Goal: Task Accomplishment & Management: Manage account settings

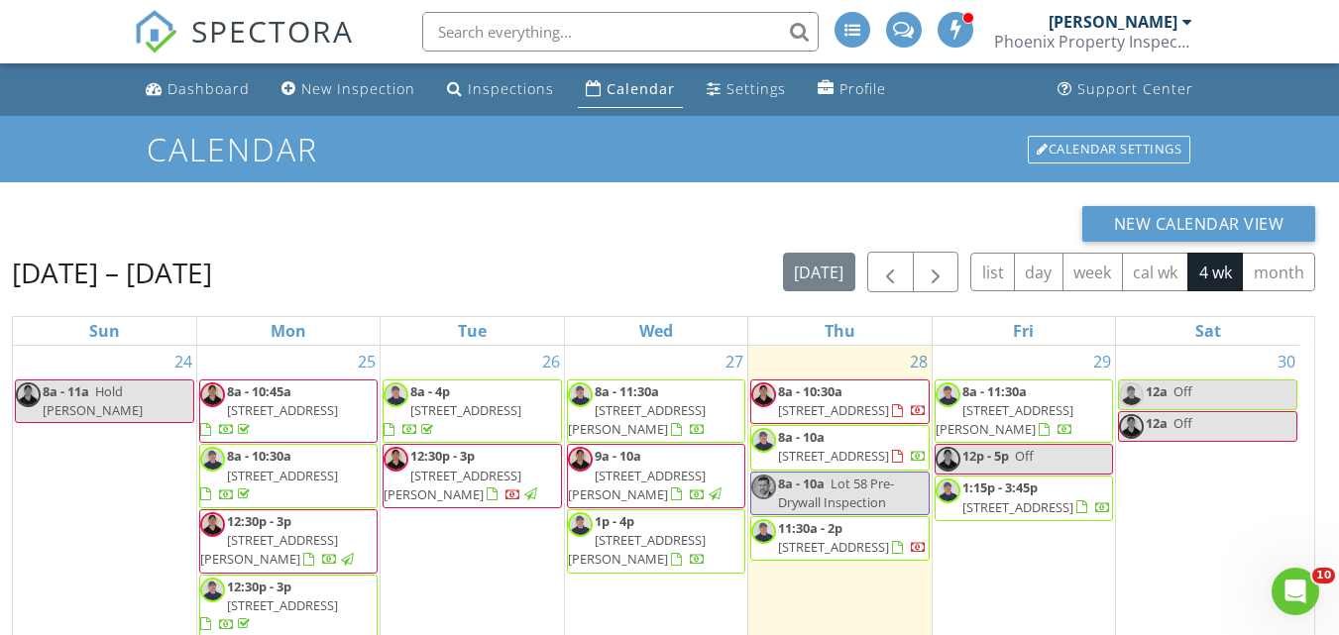
click at [454, 99] on link "Inspections" at bounding box center [500, 89] width 123 height 37
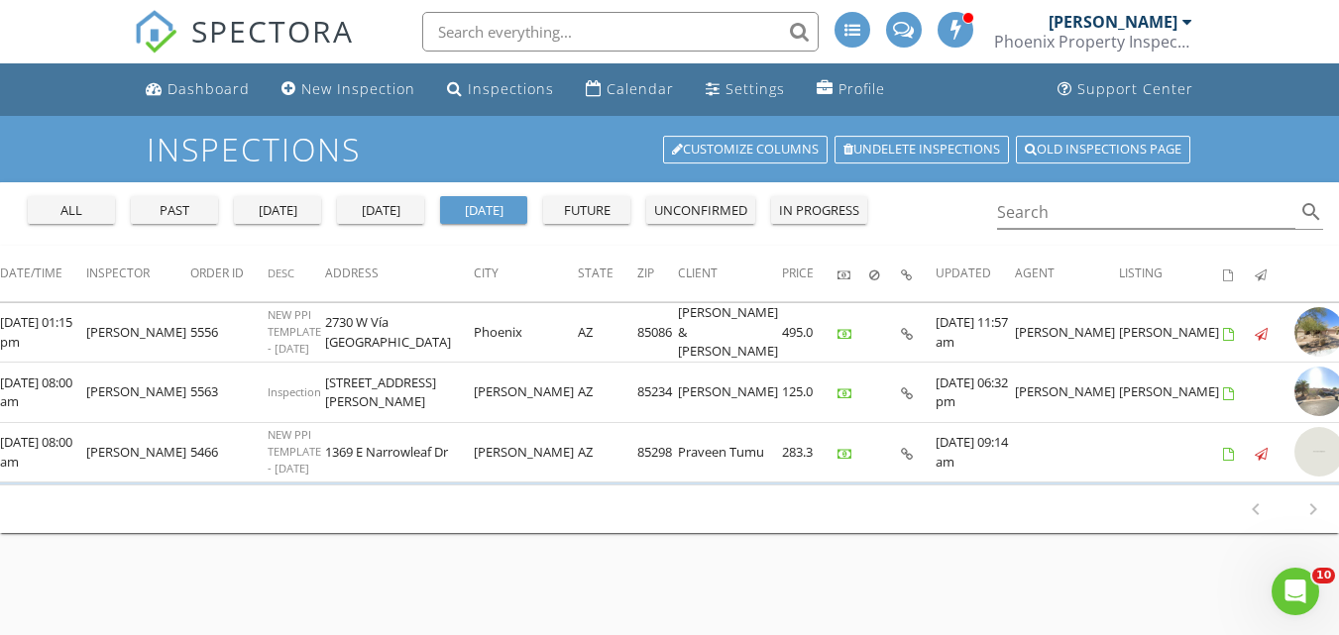
click at [376, 218] on div "[DATE]" at bounding box center [380, 211] width 71 height 20
